Goal: Transaction & Acquisition: Purchase product/service

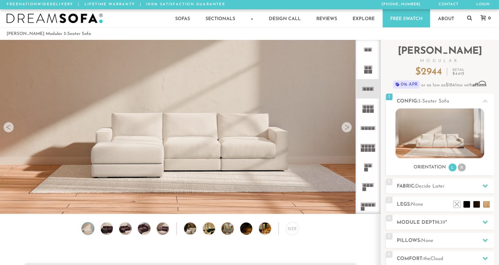
scroll to position [7332, 494]
click at [347, 129] on div at bounding box center [347, 127] width 11 height 11
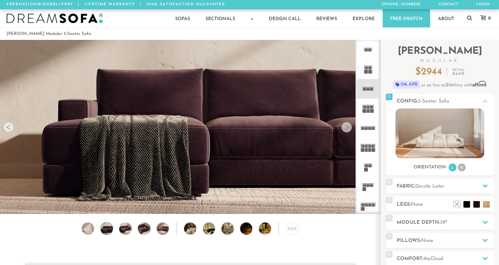
click at [347, 129] on div at bounding box center [347, 127] width 11 height 11
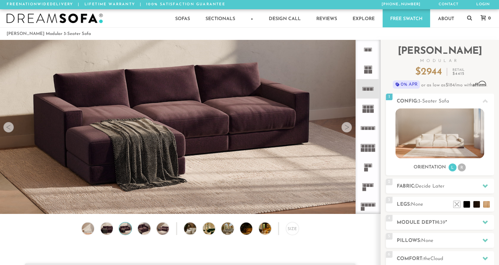
click at [347, 129] on div at bounding box center [347, 127] width 11 height 11
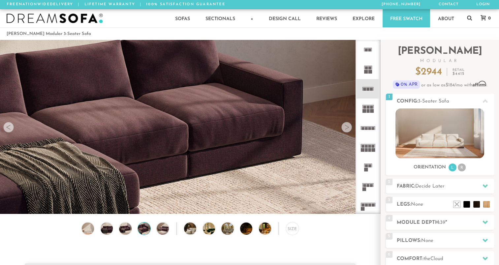
click at [347, 129] on div at bounding box center [347, 127] width 11 height 11
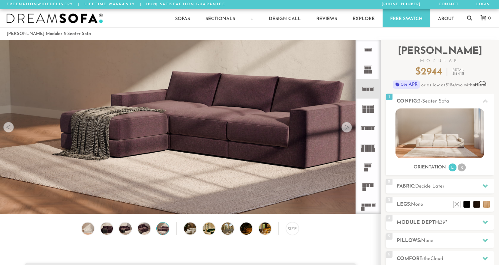
click at [347, 129] on div at bounding box center [347, 127] width 11 height 11
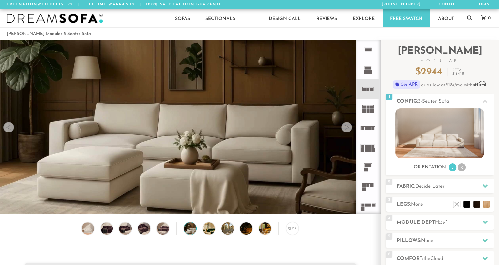
click at [347, 129] on div at bounding box center [347, 127] width 11 height 11
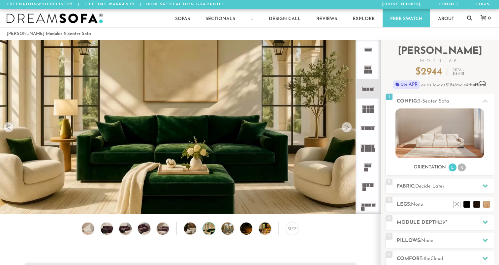
click at [347, 129] on div at bounding box center [347, 127] width 11 height 11
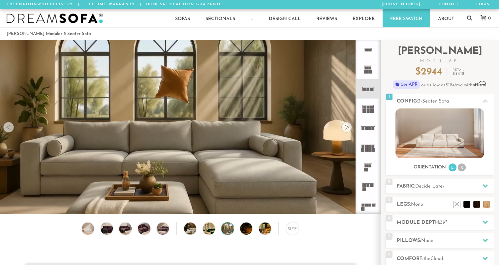
click at [346, 128] on div at bounding box center [347, 127] width 11 height 11
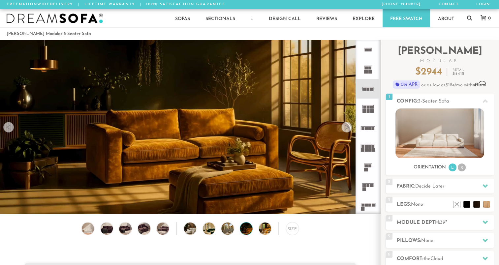
click at [346, 128] on div at bounding box center [347, 127] width 11 height 11
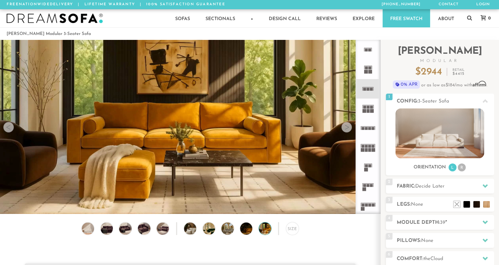
click at [346, 128] on div at bounding box center [347, 127] width 11 height 11
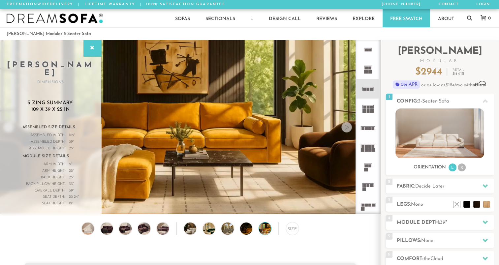
drag, startPoint x: 346, startPoint y: 128, endPoint x: 108, endPoint y: 147, distance: 238.7
click at [108, 147] on div "Lifetime Warranty American Made Personalized by You Designer Experience [PHONE_…" at bounding box center [190, 127] width 380 height 174
click at [93, 48] on icon at bounding box center [92, 48] width 7 height 5
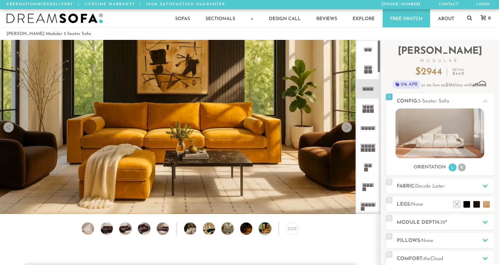
click at [363, 185] on icon at bounding box center [367, 186] width 19 height 19
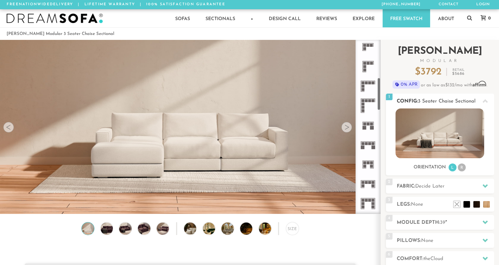
scroll to position [201, 0]
drag, startPoint x: 379, startPoint y: 57, endPoint x: 385, endPoint y: 94, distance: 38.2
click at [385, 94] on div "Introducing [PERSON_NAME] Modular $ 3792 Retail $ 5686 $ 3792 Retail $ 5686 0% …" at bounding box center [440, 186] width 118 height 292
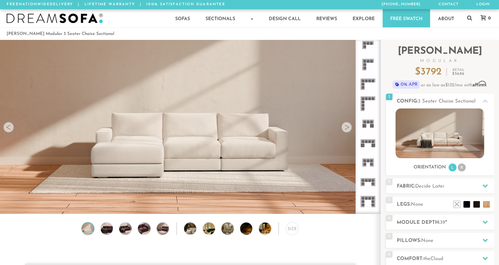
click at [363, 81] on rect at bounding box center [363, 81] width 3 height 3
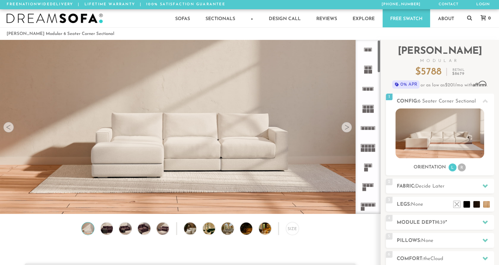
drag, startPoint x: 378, startPoint y: 87, endPoint x: 389, endPoint y: 4, distance: 83.6
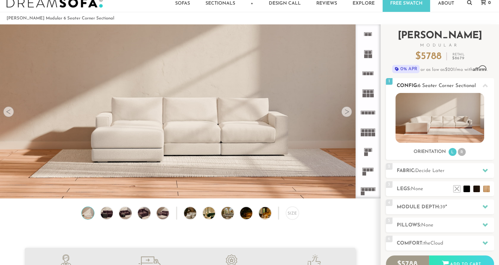
click at [428, 123] on img at bounding box center [440, 118] width 89 height 50
